Goal: Task Accomplishment & Management: Complete application form

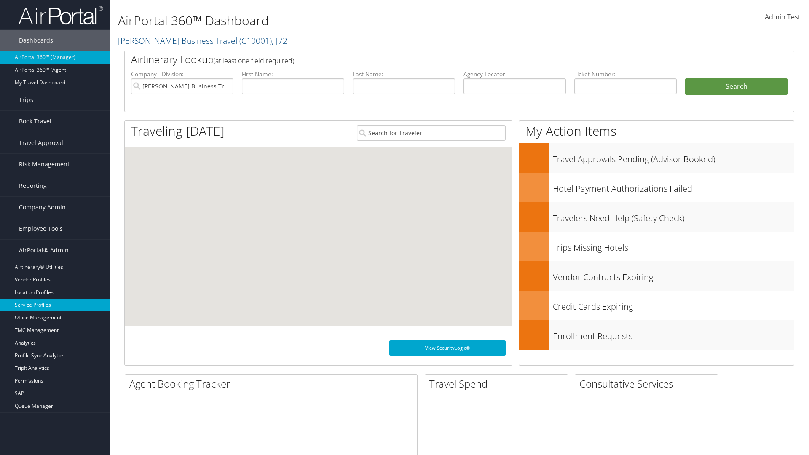
click at [55, 305] on link "Service Profiles" at bounding box center [55, 305] width 110 height 13
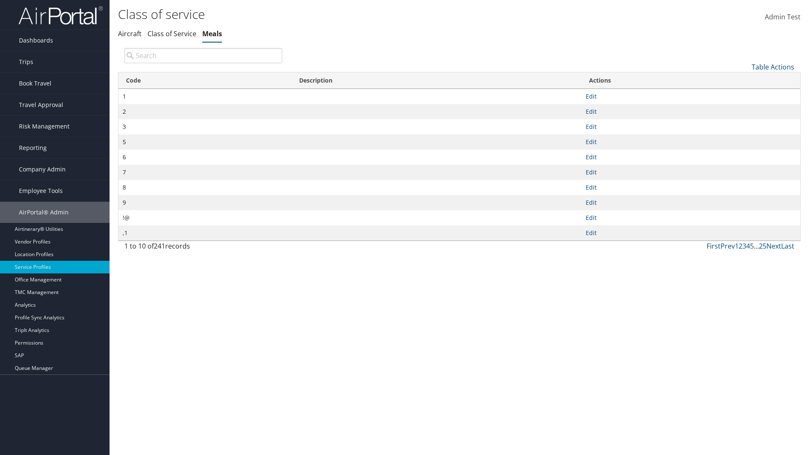
click at [773, 67] on link "Table Actions" at bounding box center [773, 66] width 43 height 9
click at [745, 80] on link "New Record" at bounding box center [744, 80] width 111 height 14
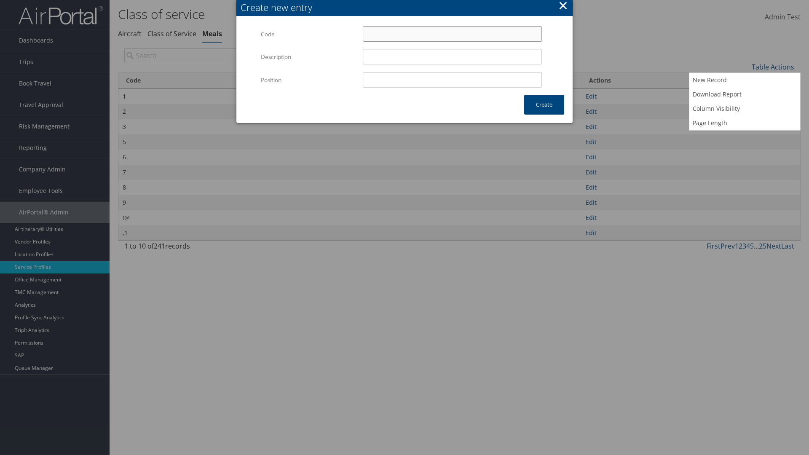
click at [452, 34] on input "Code" at bounding box center [452, 34] width 179 height 16
type input ",L"
click at [452, 80] on input "Position" at bounding box center [452, 80] width 179 height 16
type input "12"
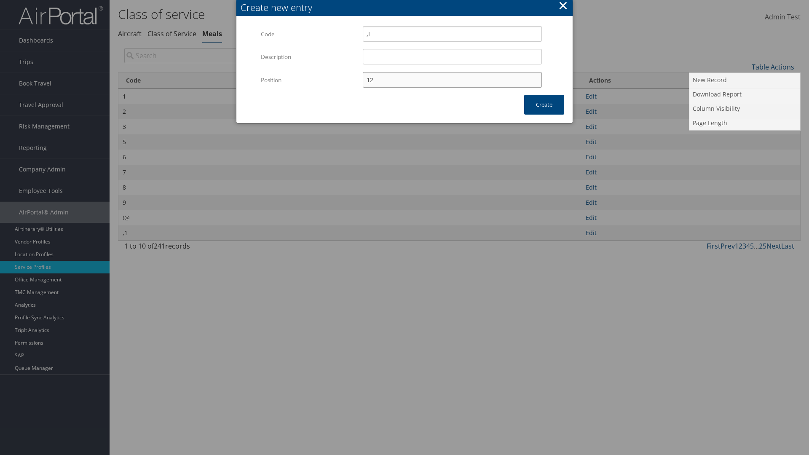
type input ",L"
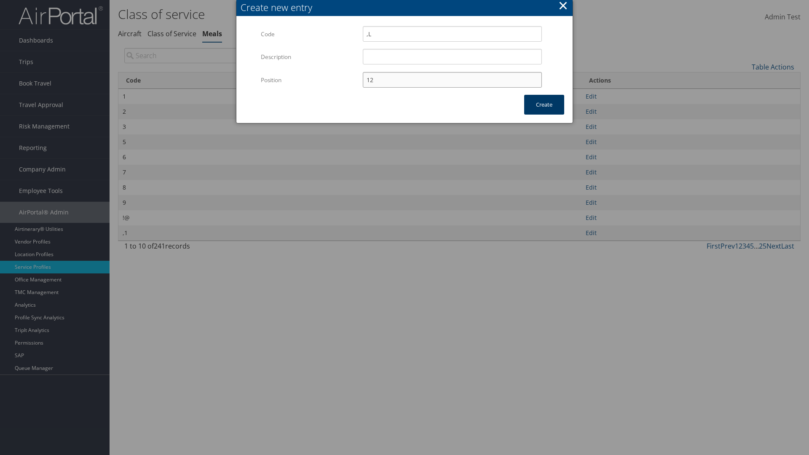
type input "12"
click at [544, 105] on button "Create" at bounding box center [544, 105] width 40 height 20
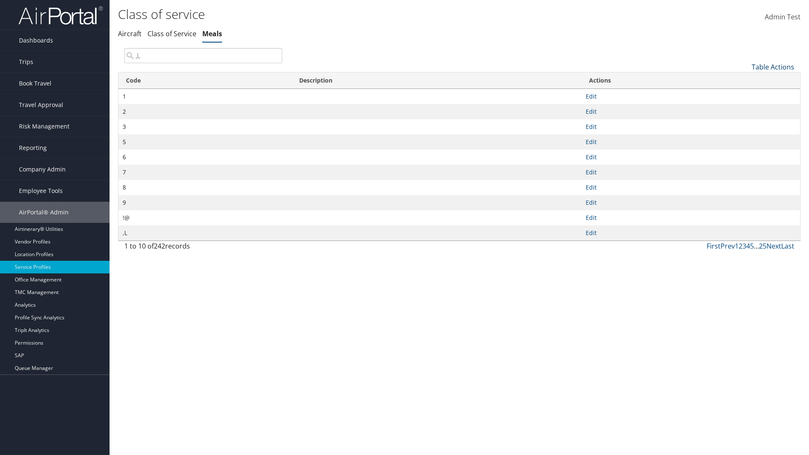
type input ",L"
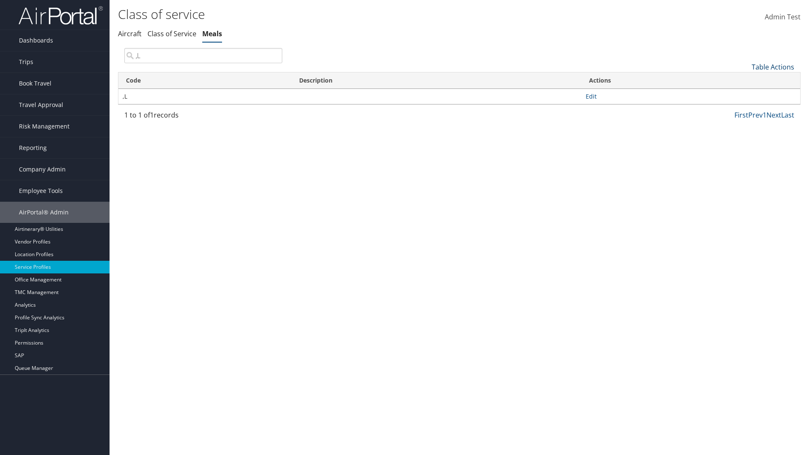
click at [773, 67] on link "Table Actions" at bounding box center [773, 66] width 43 height 9
click at [745, 108] on link "Column Visibility" at bounding box center [744, 109] width 111 height 14
click at [745, 80] on link "Code" at bounding box center [744, 81] width 111 height 14
click at [745, 95] on link "Description" at bounding box center [744, 95] width 111 height 14
click at [405, 228] on div at bounding box center [404, 227] width 809 height 455
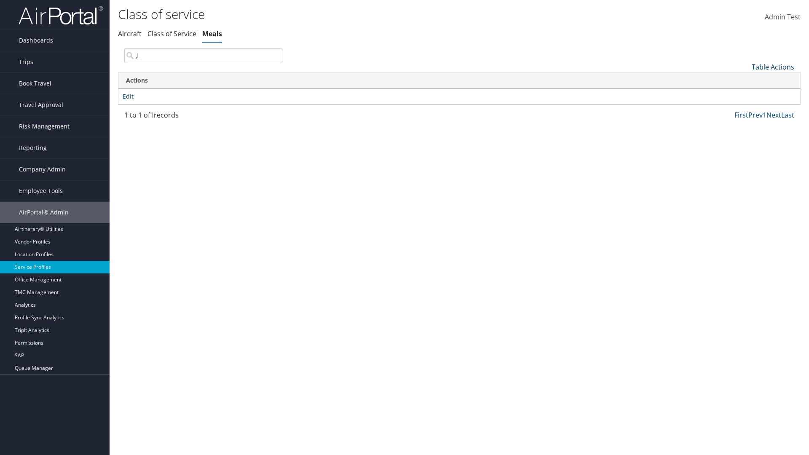
click at [773, 67] on link "Table Actions" at bounding box center [773, 66] width 43 height 9
click at [745, 80] on link "Code" at bounding box center [744, 81] width 111 height 14
click at [745, 95] on link "Description" at bounding box center [744, 95] width 111 height 14
